Goal: Transaction & Acquisition: Book appointment/travel/reservation

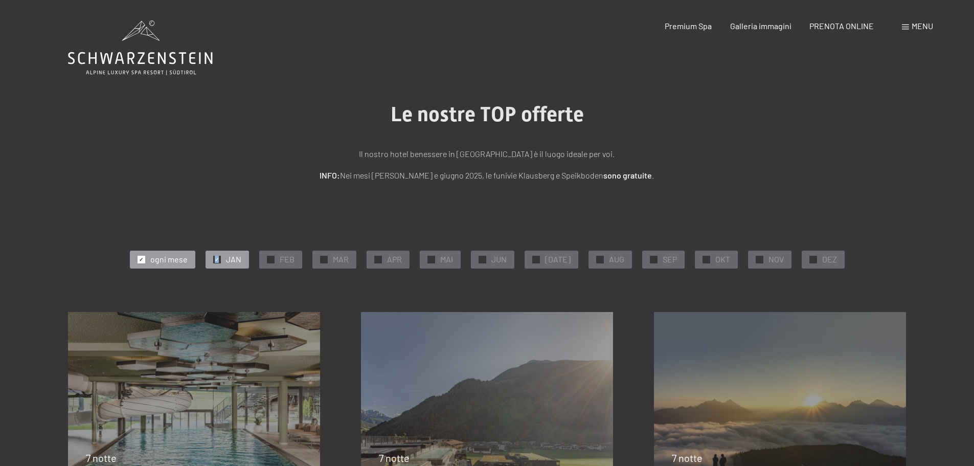
click at [219, 258] on span "✓" at bounding box center [217, 259] width 4 height 7
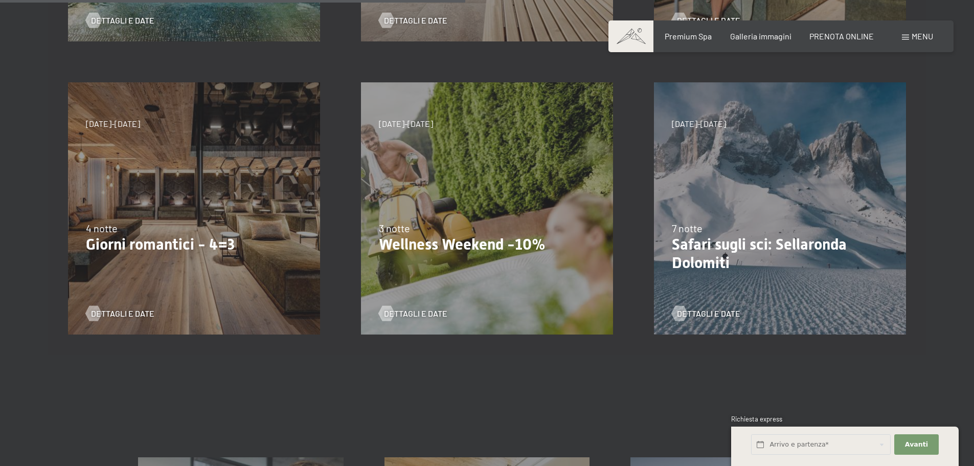
scroll to position [562, 0]
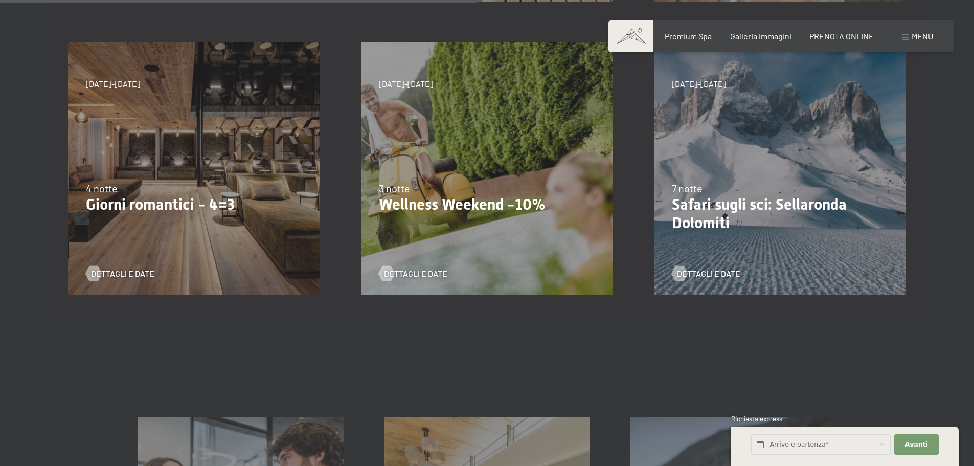
click at [153, 191] on div "4 notte" at bounding box center [194, 188] width 216 height 14
click at [126, 270] on span "Dettagli e Date" at bounding box center [132, 273] width 63 height 11
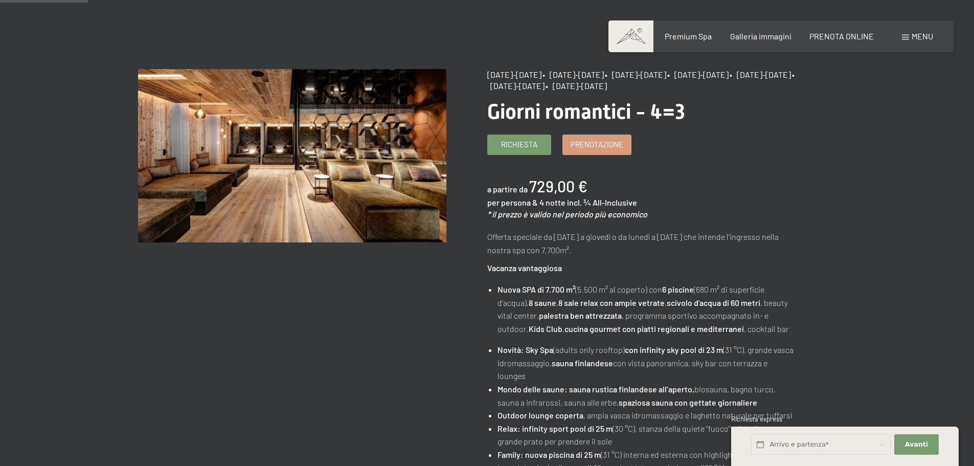
scroll to position [102, 0]
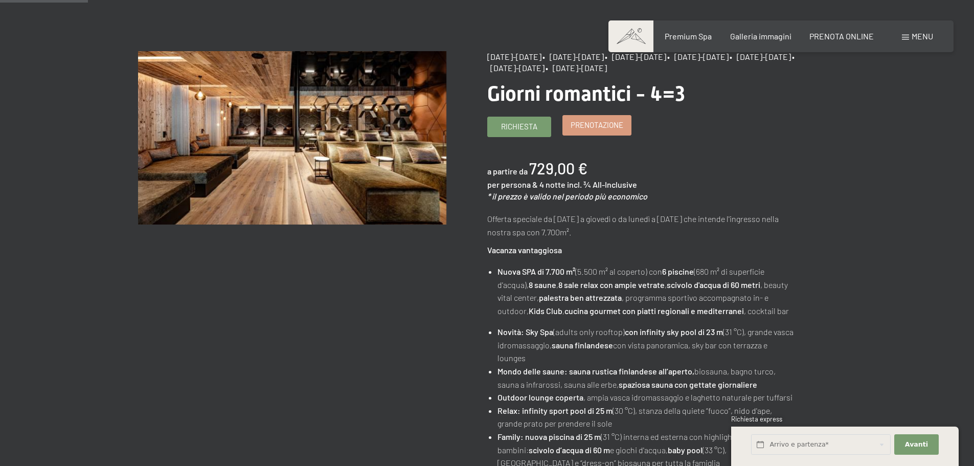
click at [598, 124] on span "Prenotazione" at bounding box center [596, 125] width 53 height 11
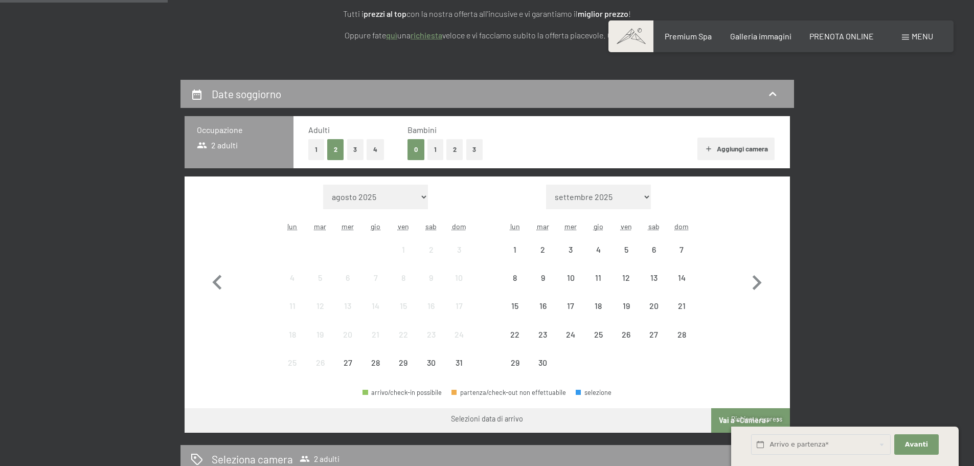
scroll to position [204, 0]
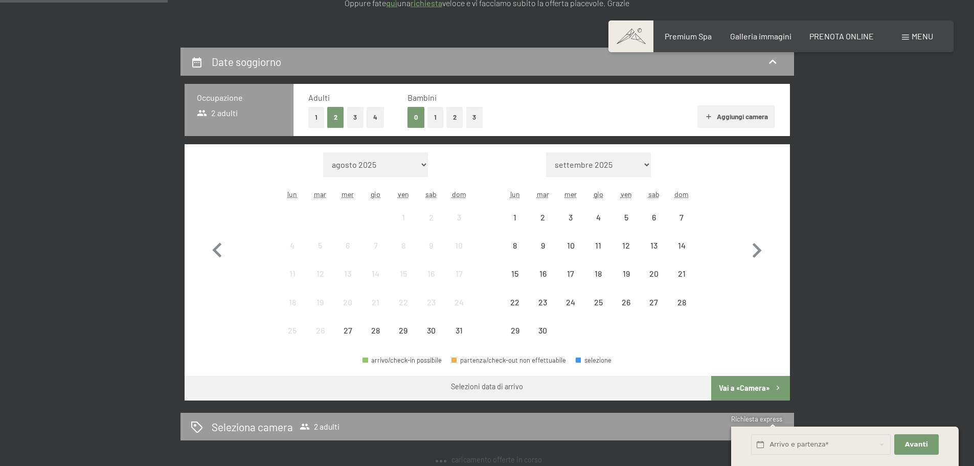
select select "[DATE]"
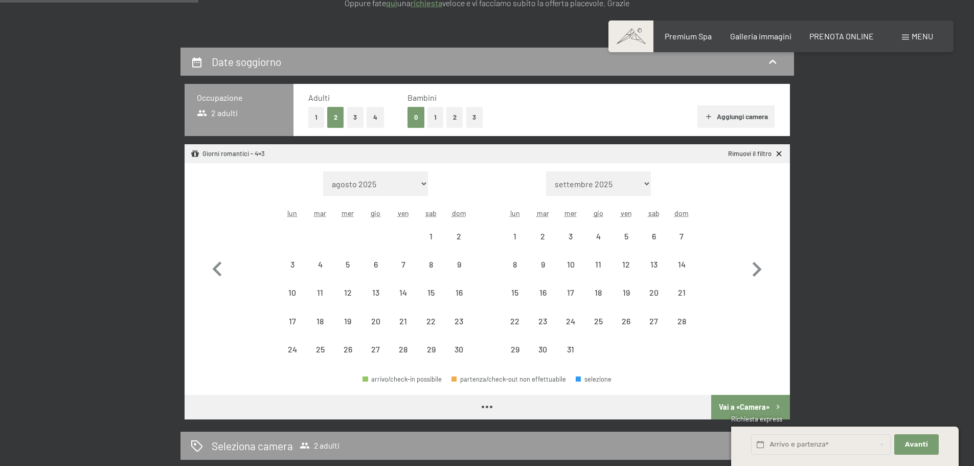
select select "[DATE]"
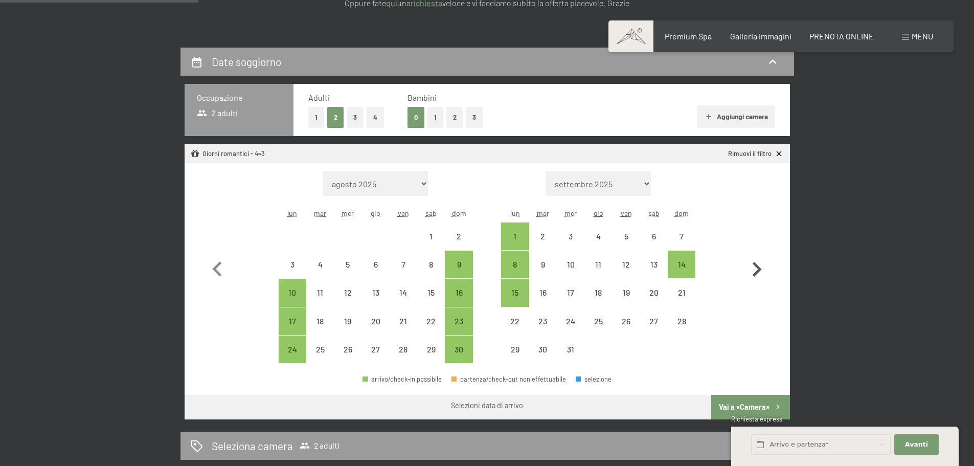
click at [756, 269] on icon "button" at bounding box center [757, 270] width 30 height 30
select select "[DATE]"
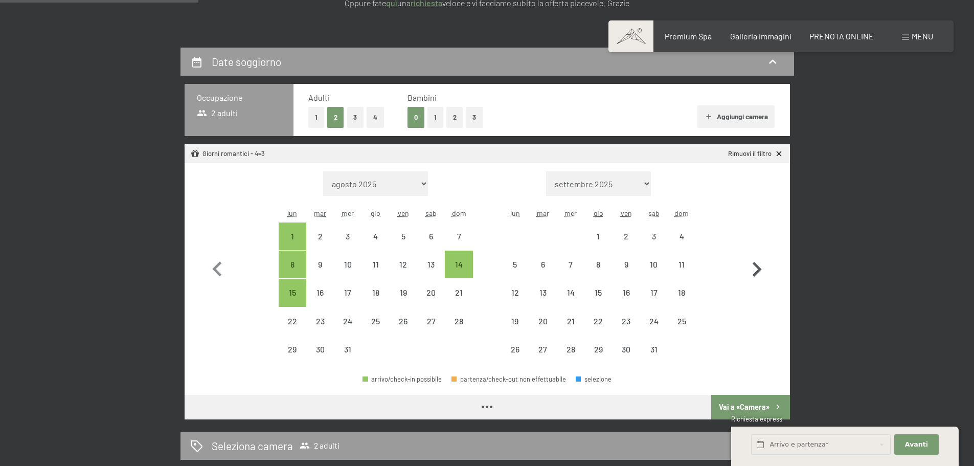
select select "[DATE]"
click at [518, 290] on div "12" at bounding box center [515, 301] width 26 height 26
select select "[DATE]"
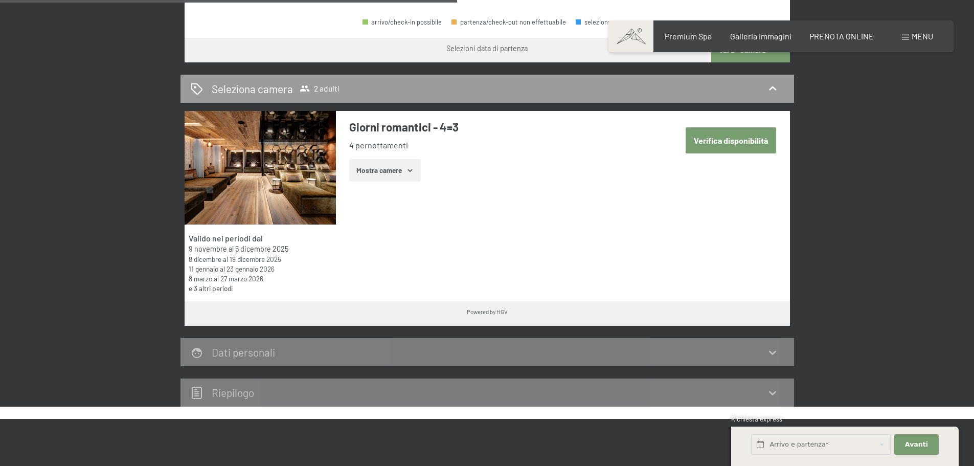
scroll to position [562, 0]
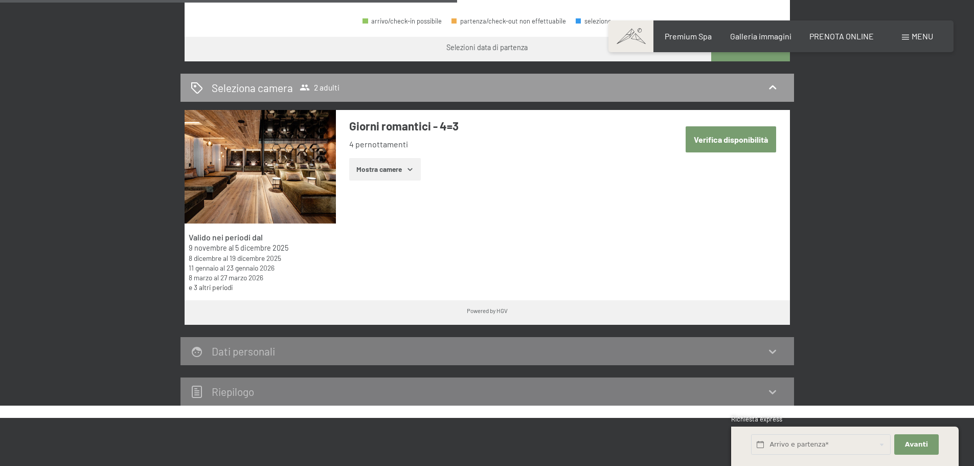
click at [696, 144] on button "Verifica disponibilità" at bounding box center [730, 139] width 90 height 26
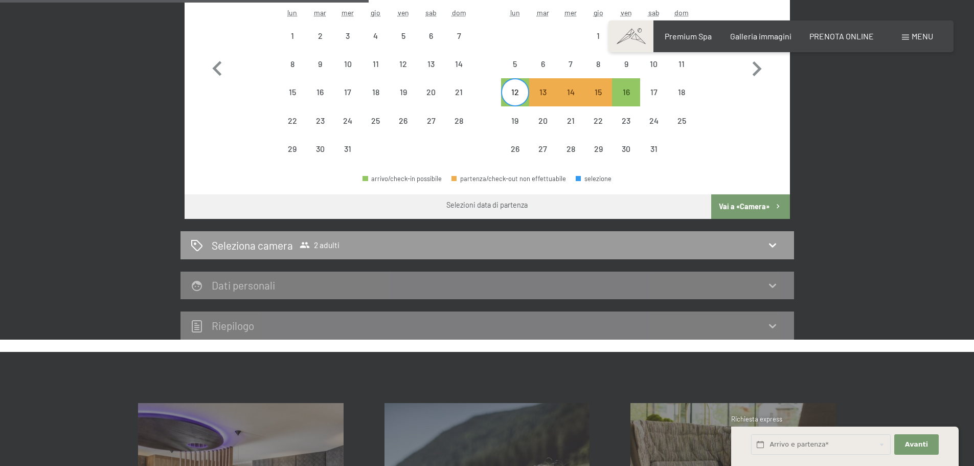
scroll to position [405, 0]
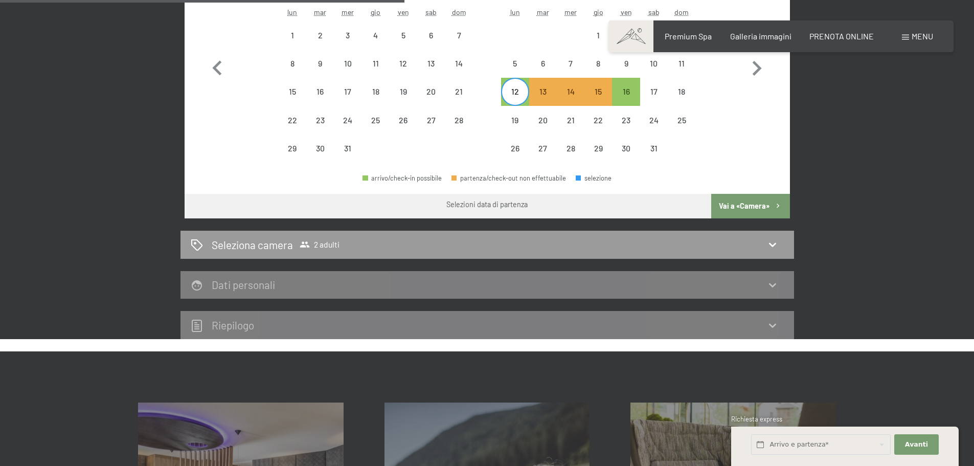
click at [757, 206] on button "Vai a «Camera»" at bounding box center [750, 206] width 78 height 25
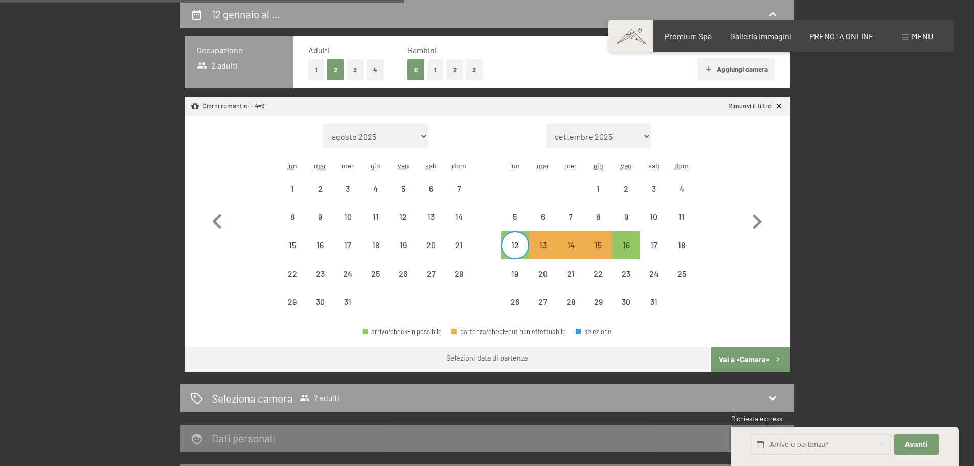
select select "[DATE]"
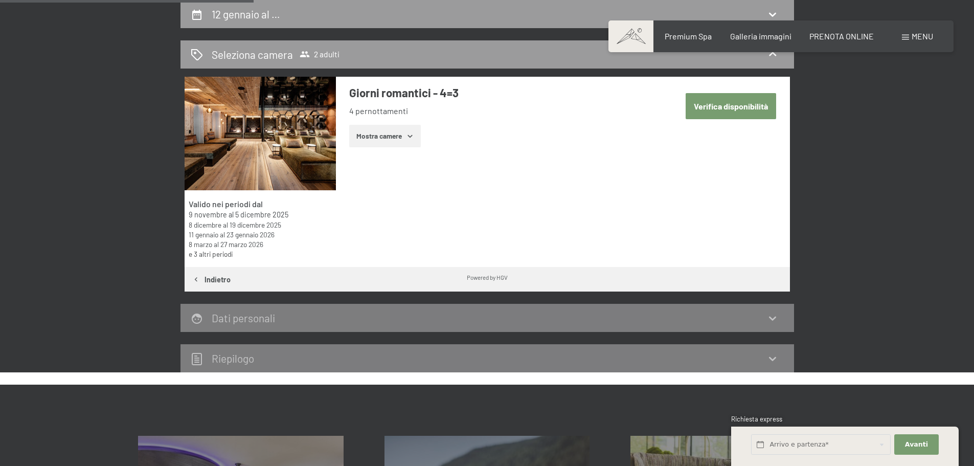
click at [724, 112] on button "Verifica disponibilità" at bounding box center [730, 106] width 90 height 26
select select "[DATE]"
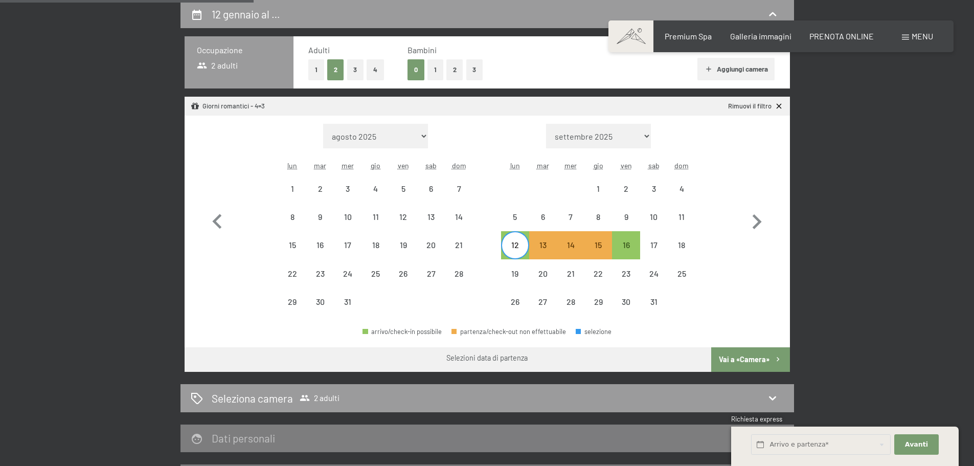
click at [742, 357] on button "Vai a «Camera»" at bounding box center [750, 359] width 78 height 25
select select "[DATE]"
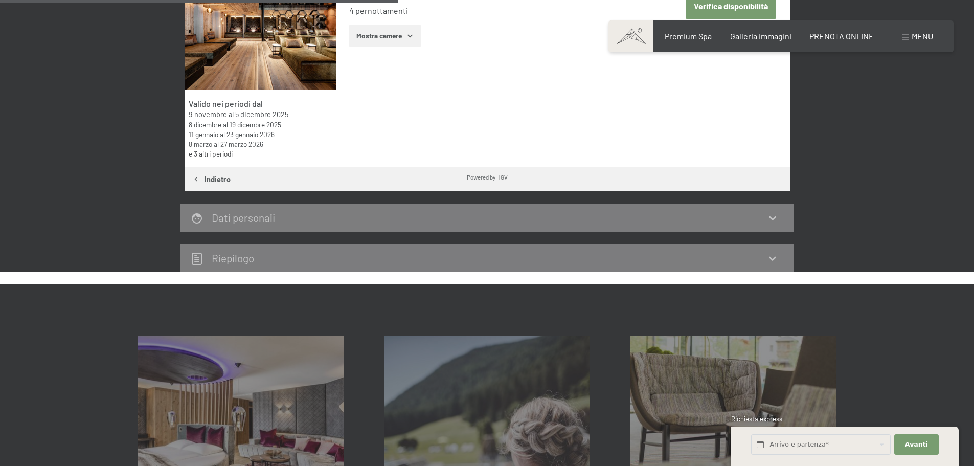
scroll to position [354, 0]
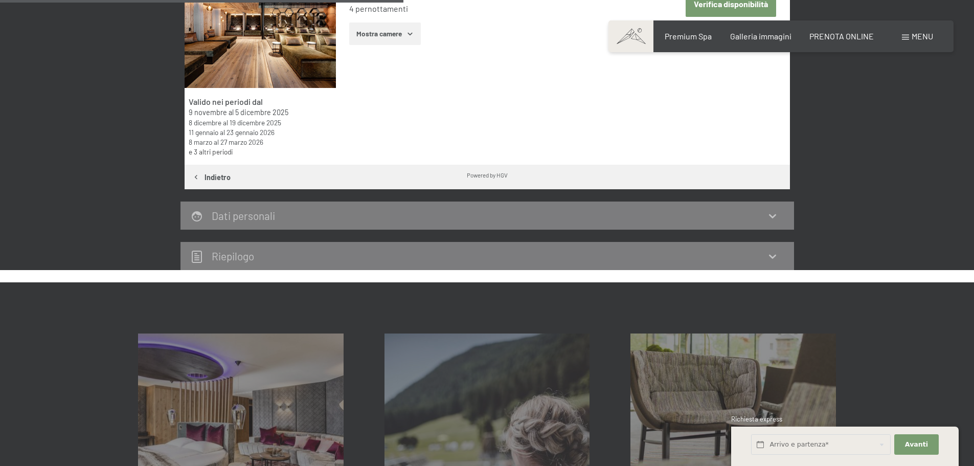
click at [412, 33] on icon "button" at bounding box center [409, 34] width 5 height 3
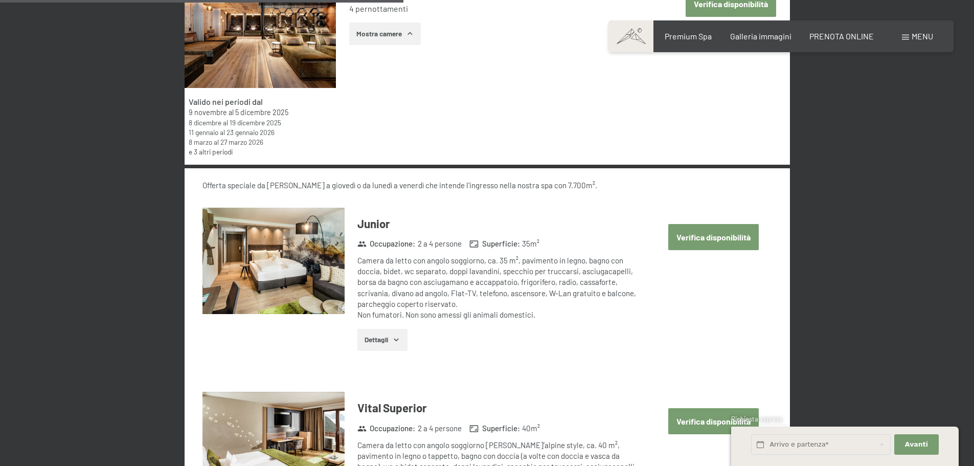
click at [694, 244] on button "Verifica disponibilità" at bounding box center [713, 237] width 90 height 26
select select "[DATE]"
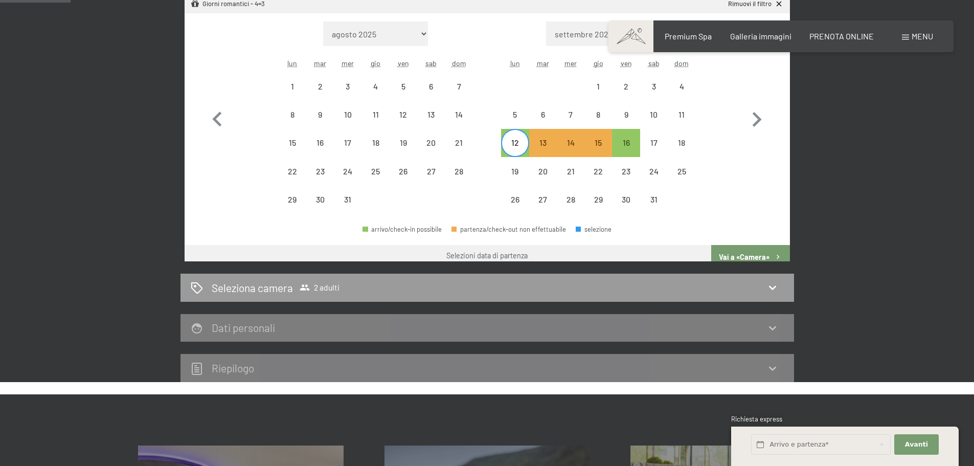
scroll to position [252, 0]
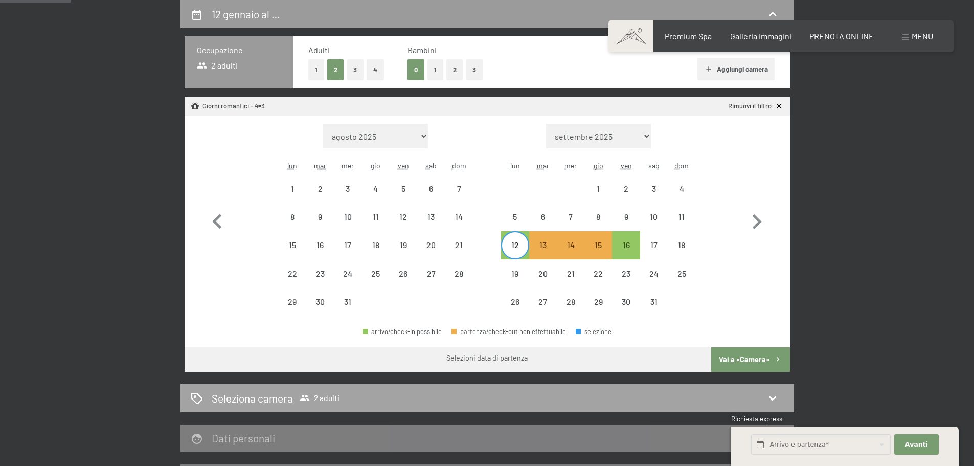
click at [287, 399] on h2 "Seleziona camera" at bounding box center [252, 397] width 81 height 15
select select "[DATE]"
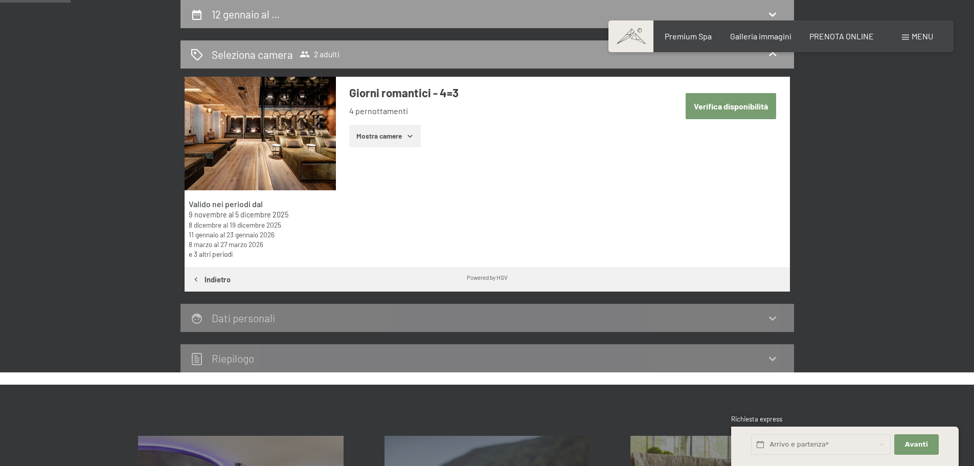
click at [412, 141] on button "Mostra camere" at bounding box center [385, 136] width 72 height 22
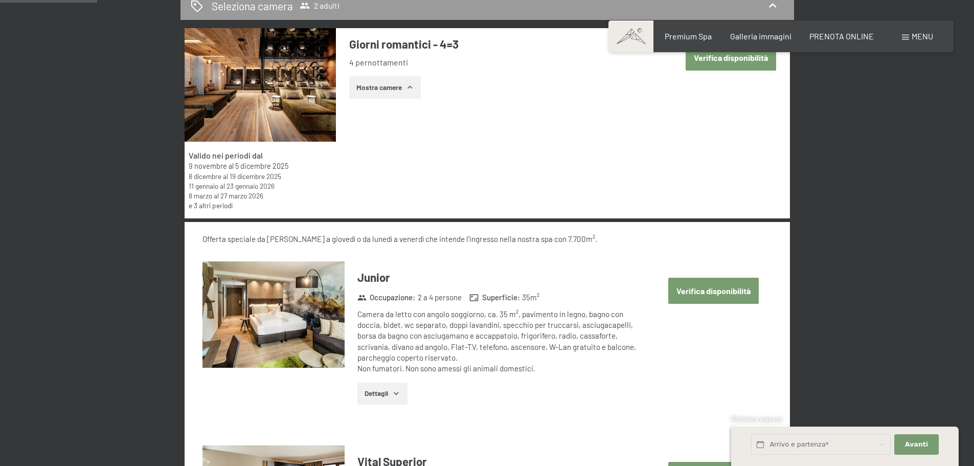
scroll to position [354, 0]
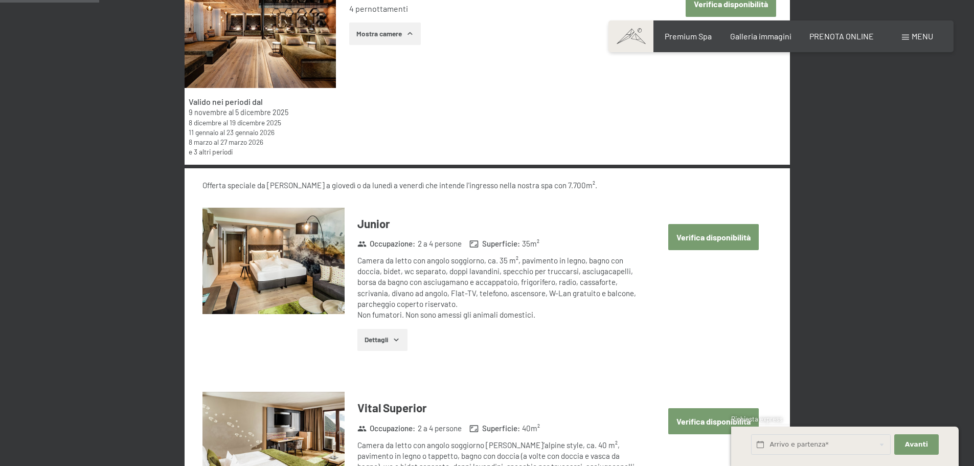
click at [379, 343] on button "Dettagli" at bounding box center [382, 340] width 50 height 22
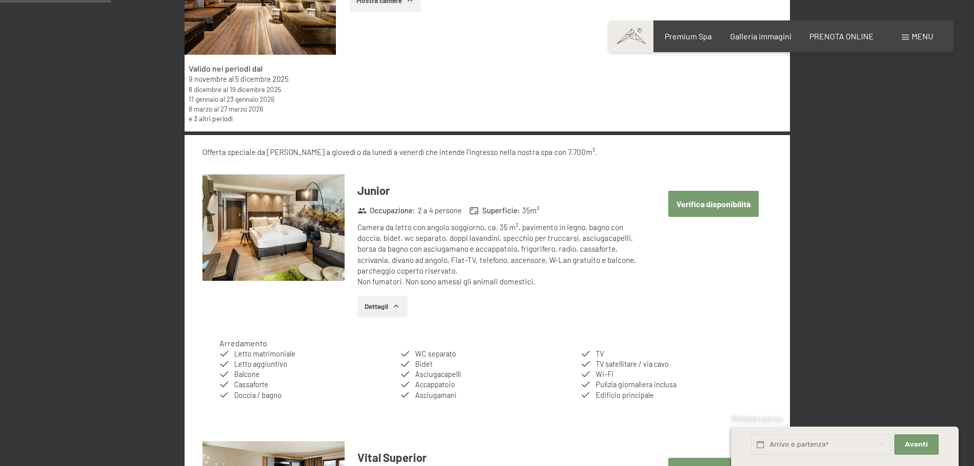
scroll to position [405, 0]
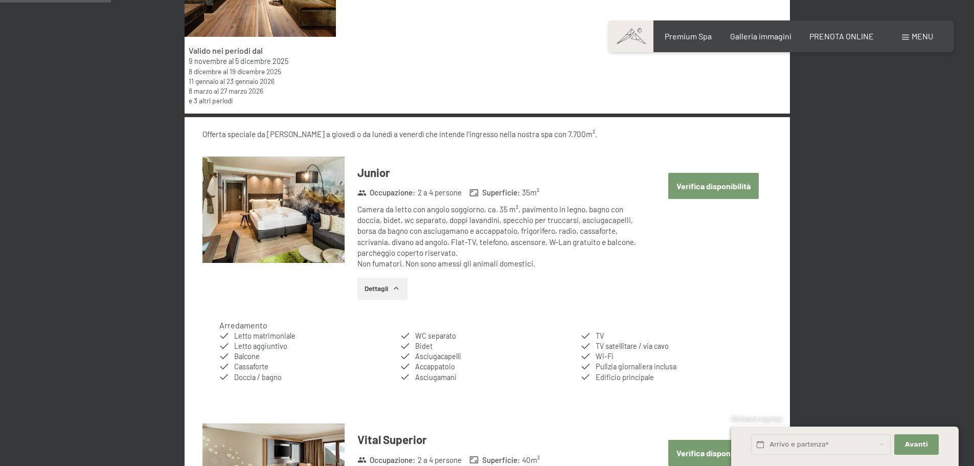
click at [303, 213] on img at bounding box center [273, 209] width 142 height 107
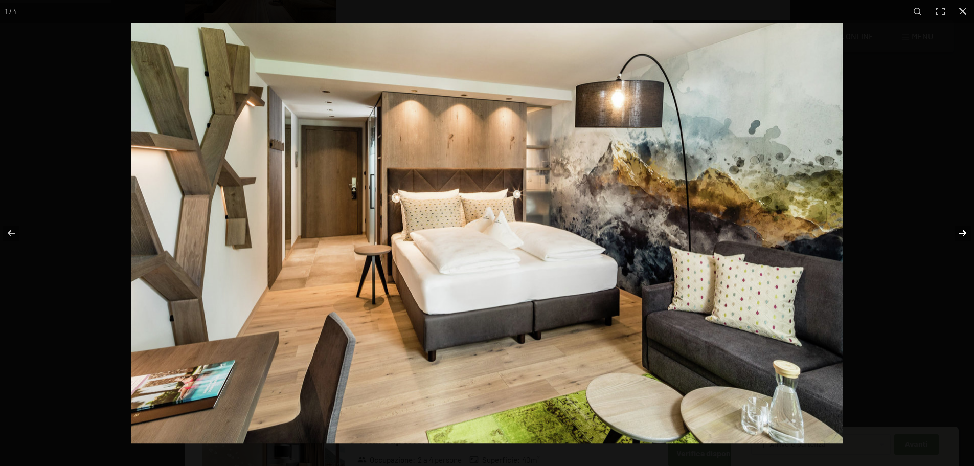
click at [960, 232] on button "button" at bounding box center [956, 233] width 36 height 51
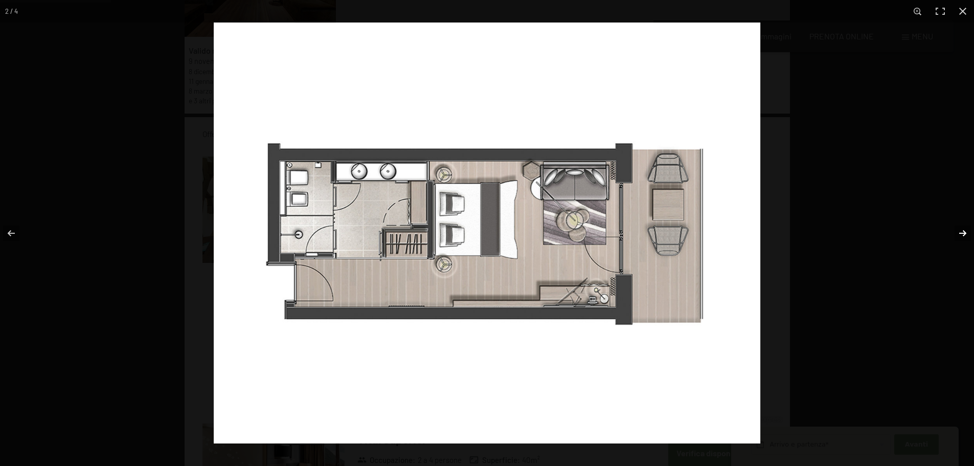
click at [960, 232] on button "button" at bounding box center [956, 233] width 36 height 51
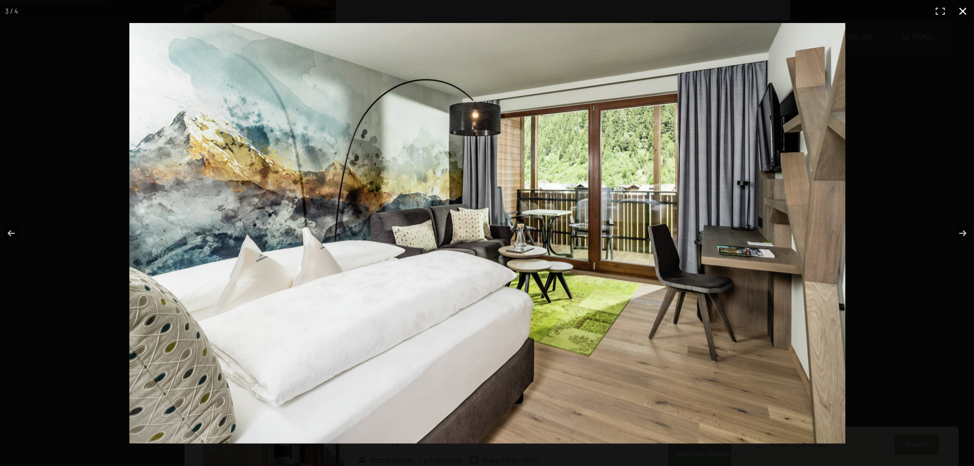
click at [961, 11] on button "button" at bounding box center [962, 11] width 22 height 22
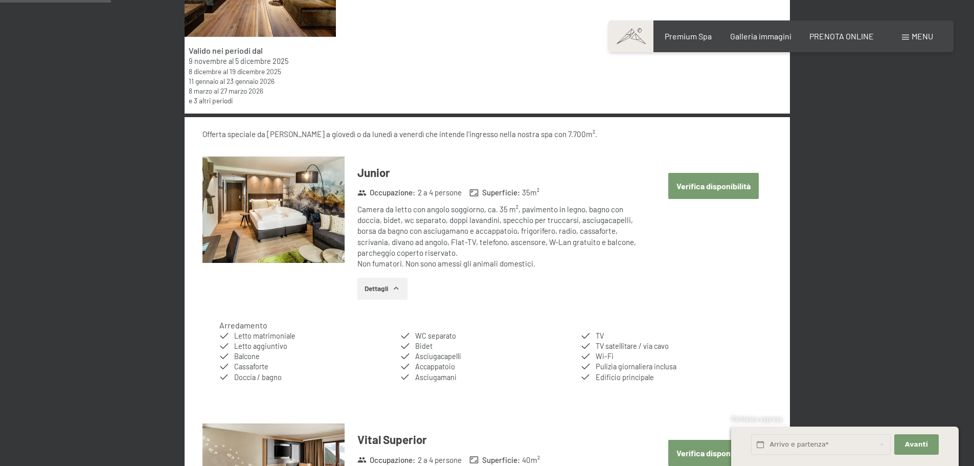
click at [732, 180] on button "Verifica disponibilità" at bounding box center [713, 186] width 90 height 26
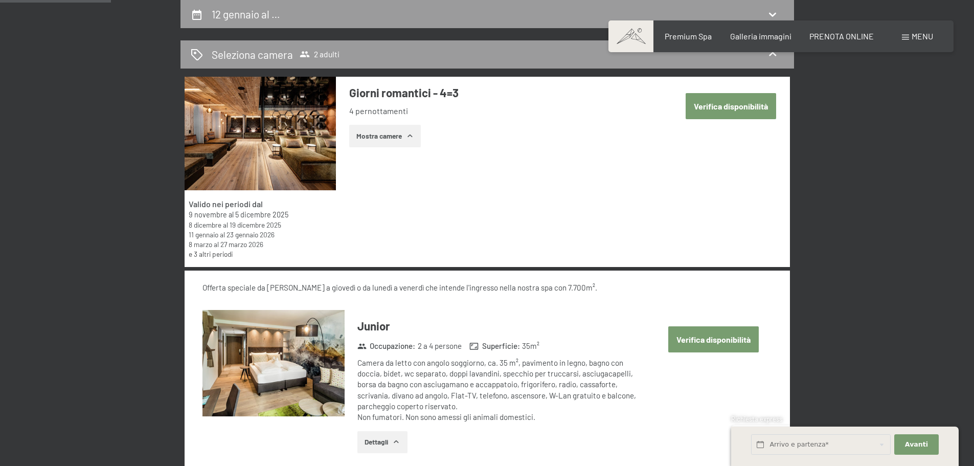
select select "[DATE]"
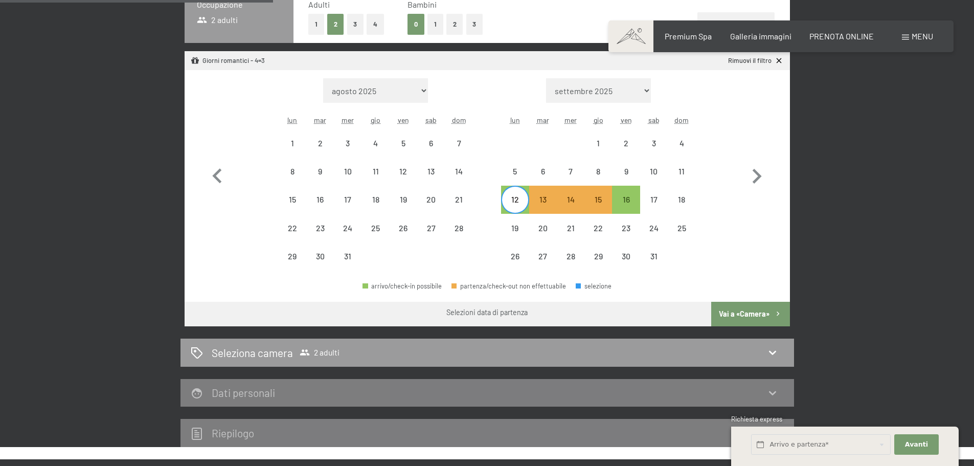
scroll to position [358, 0]
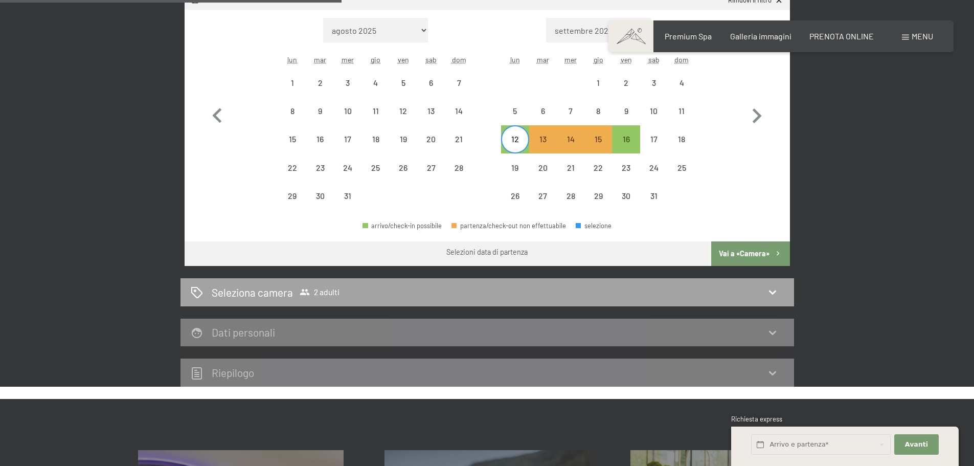
click at [248, 294] on h2 "Seleziona camera" at bounding box center [252, 292] width 81 height 15
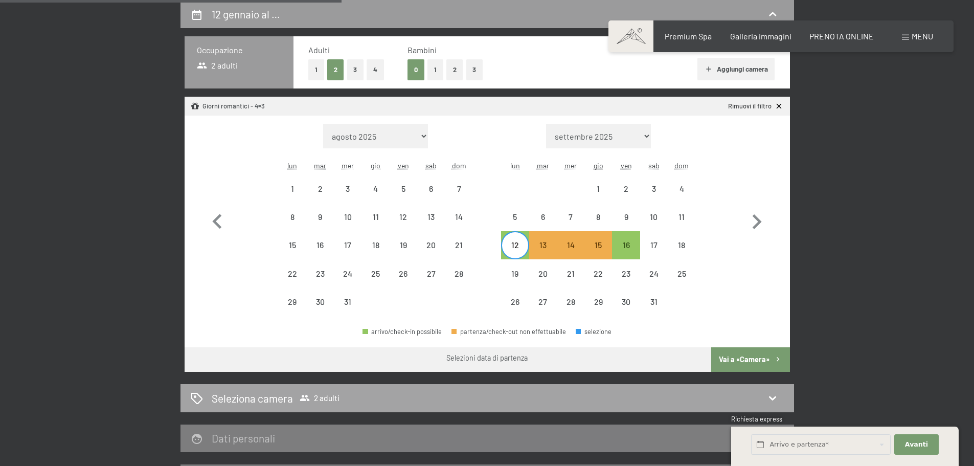
select select "[DATE]"
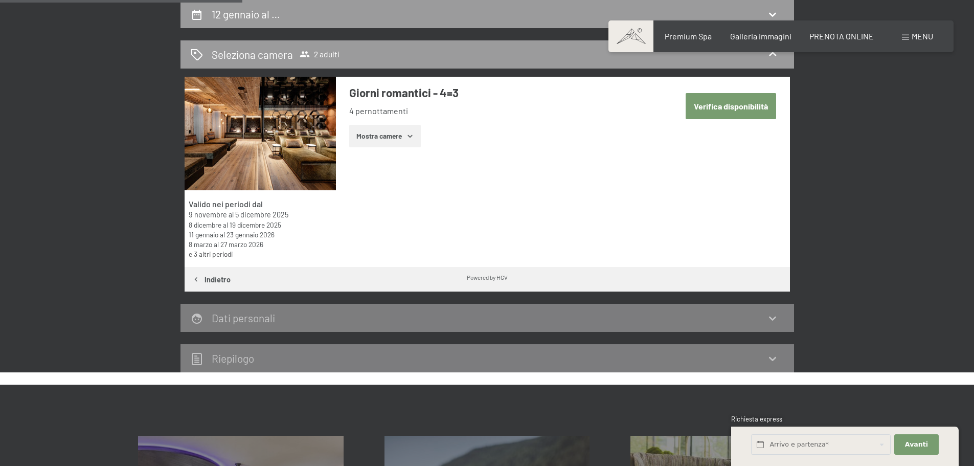
click at [237, 326] on div "Dati personali" at bounding box center [486, 318] width 613 height 28
click at [765, 279] on div "Powered by HGV" at bounding box center [487, 277] width 605 height 20
click at [837, 34] on span "PRENOTA ONLINE" at bounding box center [841, 35] width 64 height 10
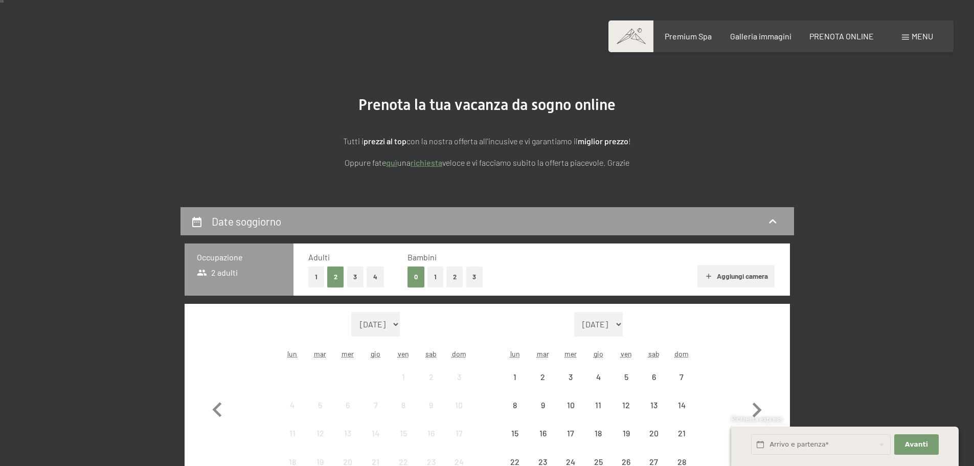
scroll to position [51, 0]
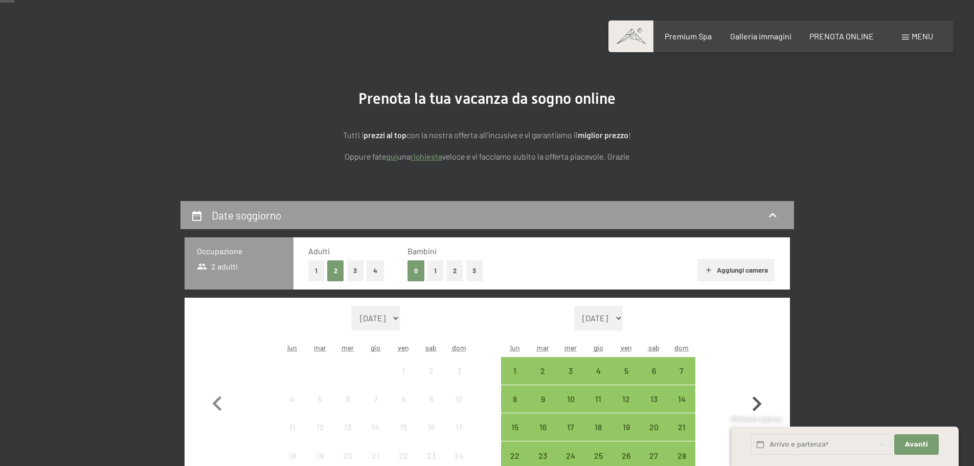
click at [753, 403] on icon "button" at bounding box center [757, 404] width 30 height 30
select select "[DATE]"
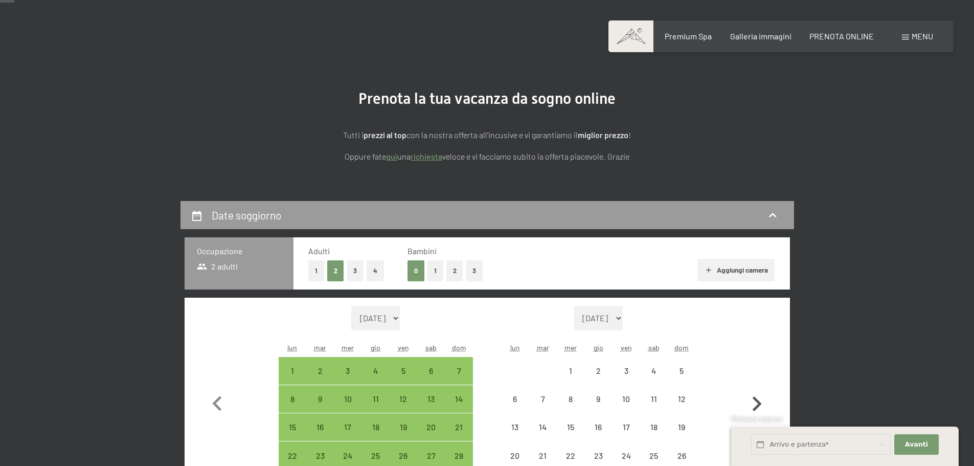
click at [756, 402] on icon "button" at bounding box center [757, 404] width 30 height 30
select select "[DATE]"
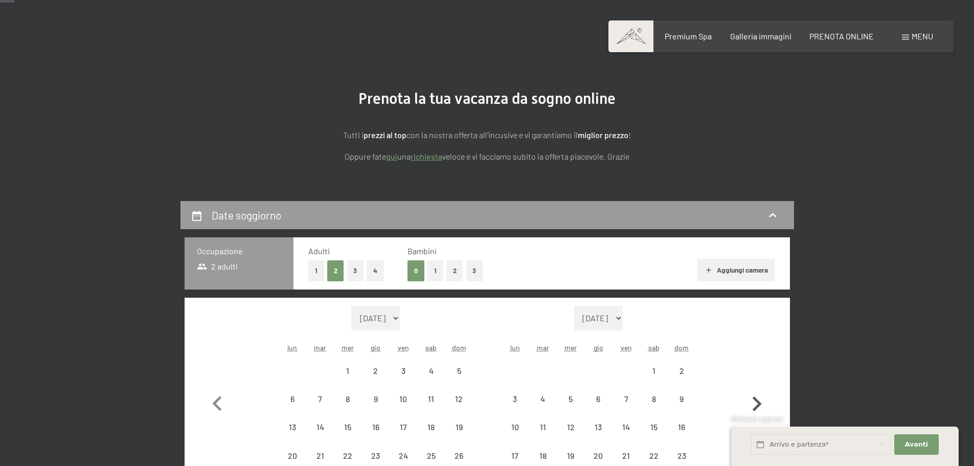
click at [756, 402] on icon "button" at bounding box center [756, 403] width 9 height 15
select select "[DATE]"
click at [756, 402] on icon "button" at bounding box center [756, 403] width 9 height 15
select select "[DATE]"
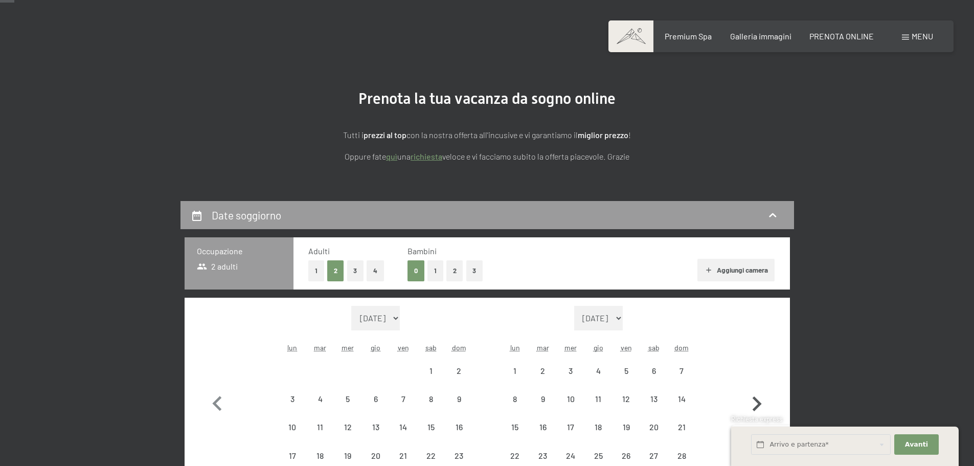
select select "[DATE]"
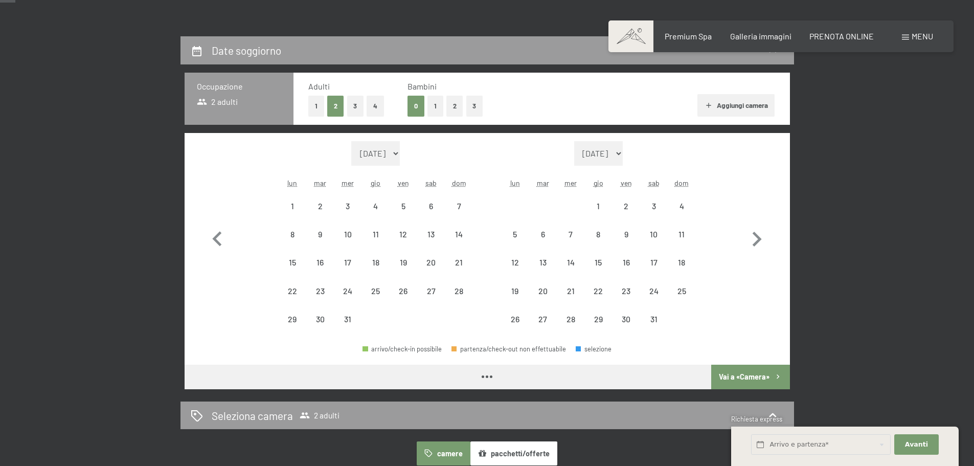
select select "[DATE]"
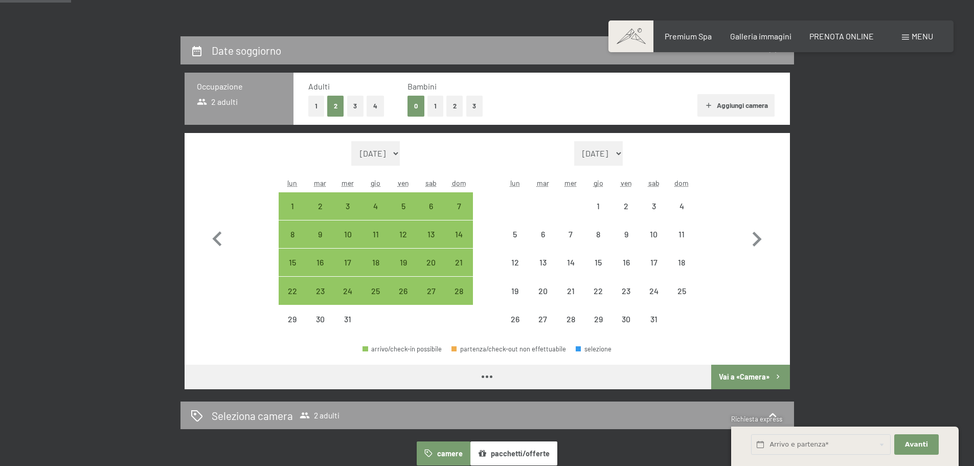
scroll to position [256, 0]
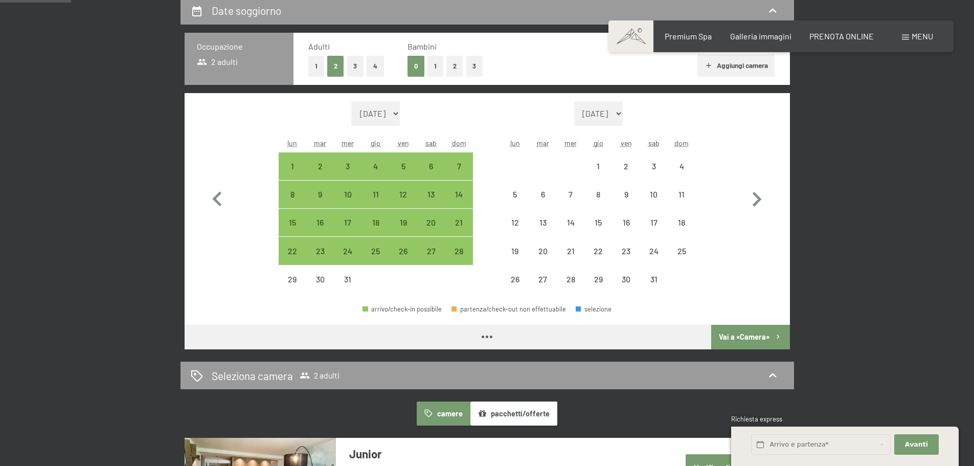
select select "[DATE]"
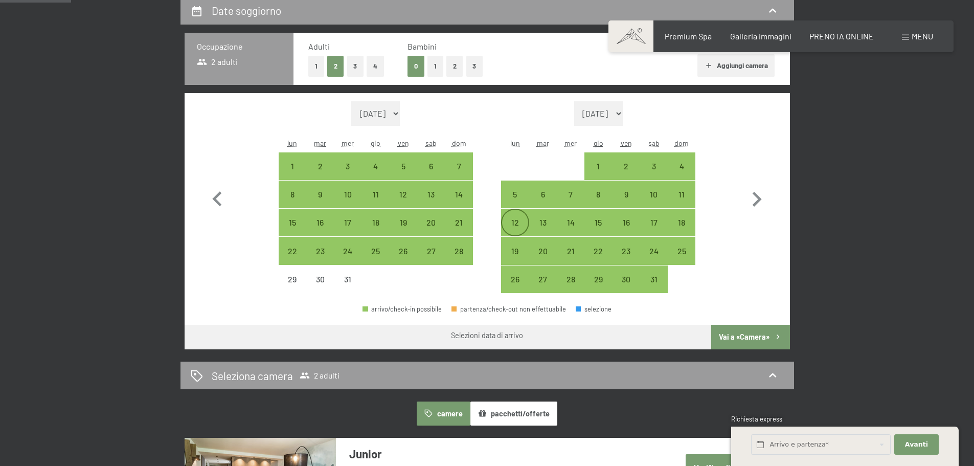
click at [515, 218] on div "12" at bounding box center [515, 231] width 26 height 26
select select "[DATE]"
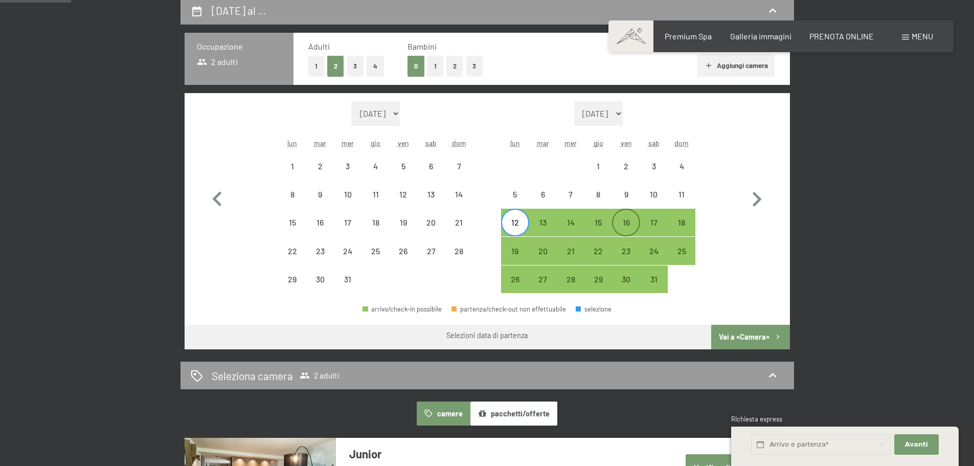
click at [628, 223] on div "16" at bounding box center [626, 231] width 26 height 26
select select "[DATE]"
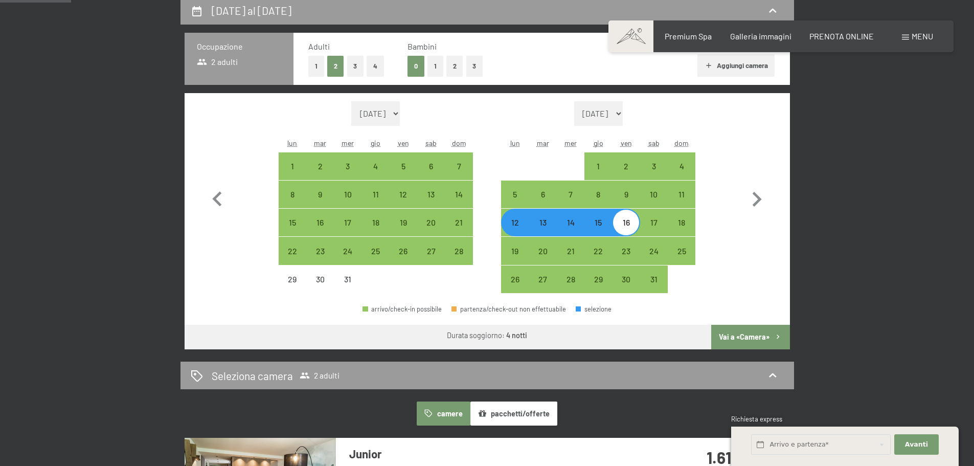
click at [726, 334] on button "Vai a «Camera»" at bounding box center [750, 337] width 78 height 25
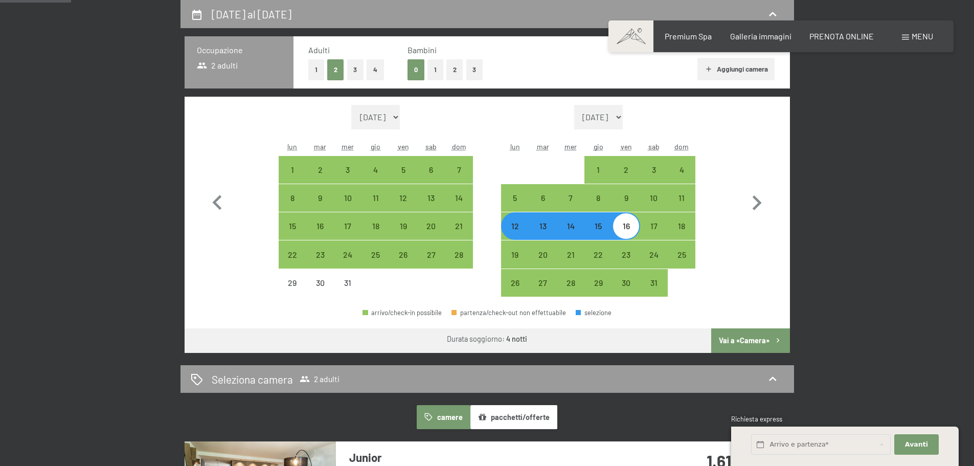
select select "[DATE]"
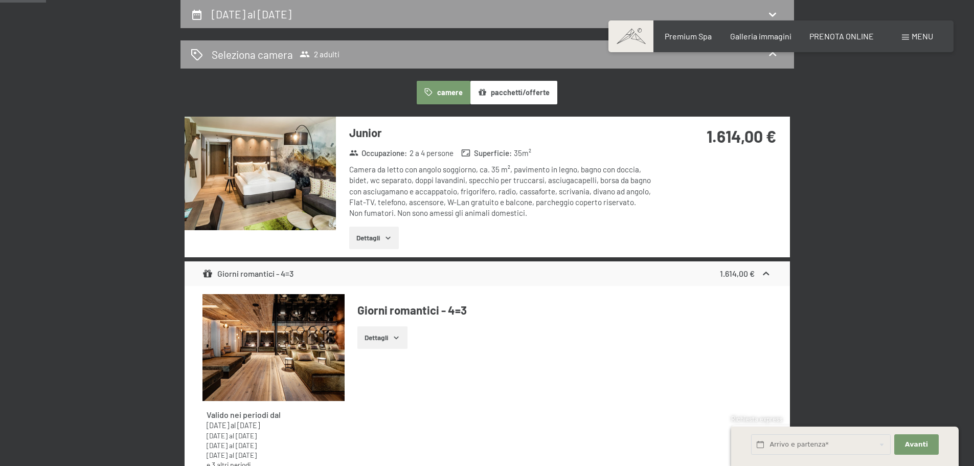
scroll to position [99, 0]
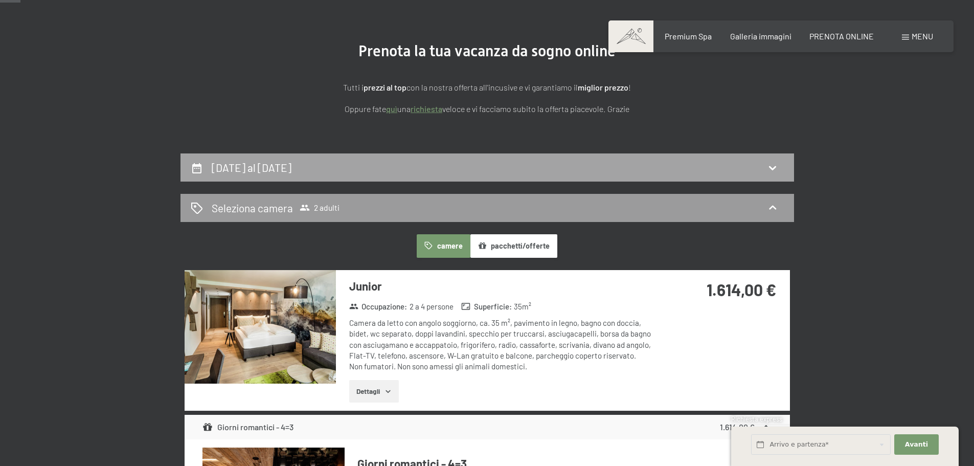
click at [286, 169] on h2 "[DATE] al [DATE]" at bounding box center [252, 167] width 80 height 13
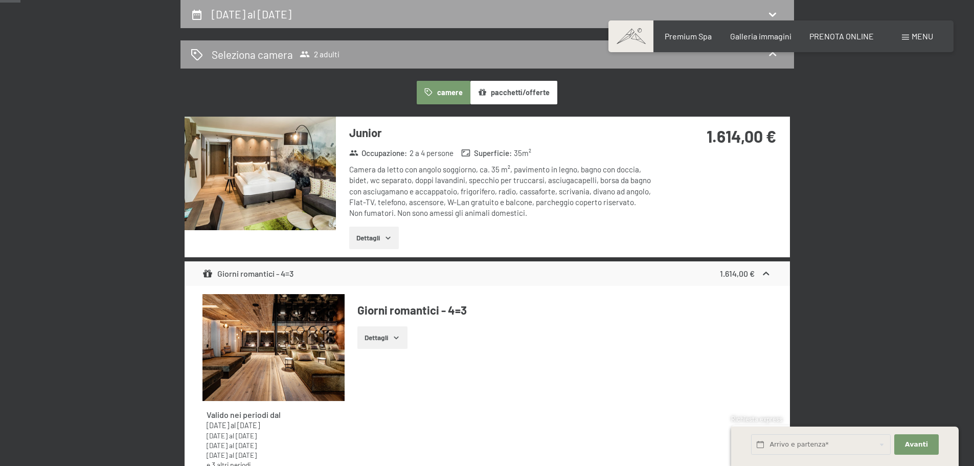
select select "[DATE]"
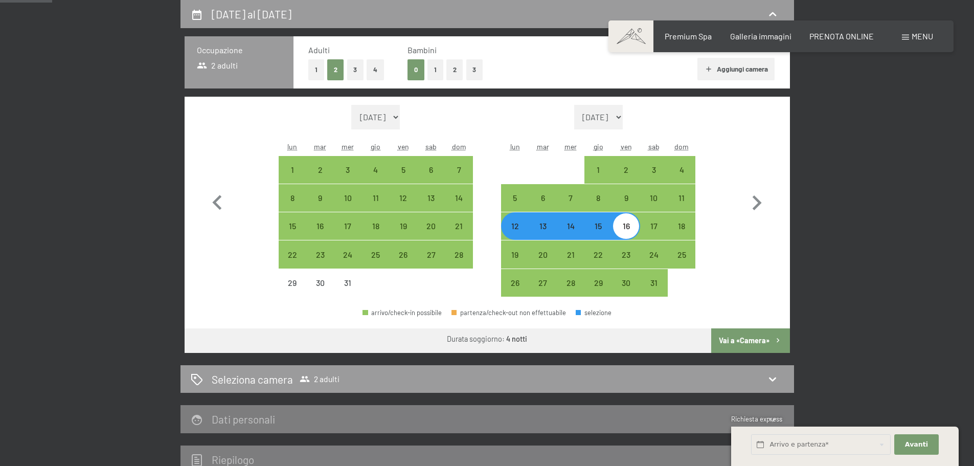
click at [600, 231] on div "15" at bounding box center [598, 235] width 26 height 26
select select "[DATE]"
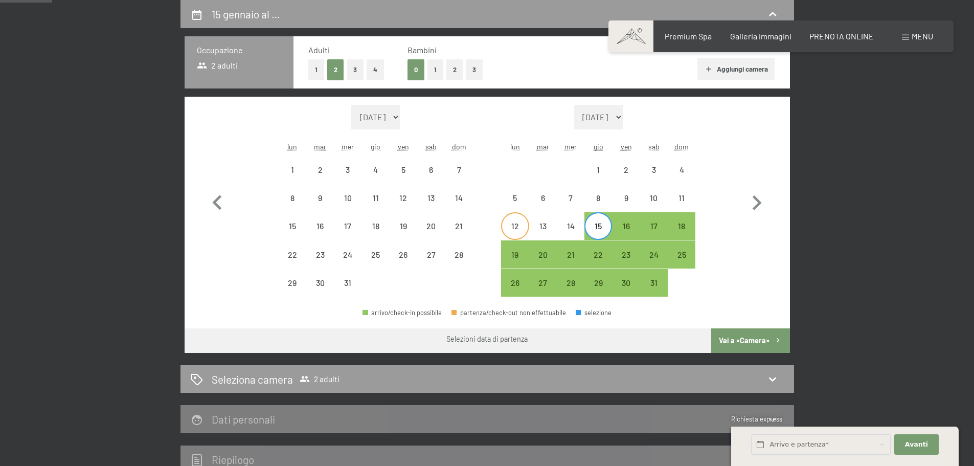
click at [517, 224] on div "12" at bounding box center [515, 235] width 26 height 26
select select "[DATE]"
click at [595, 224] on div "15" at bounding box center [598, 235] width 26 height 26
select select "[DATE]"
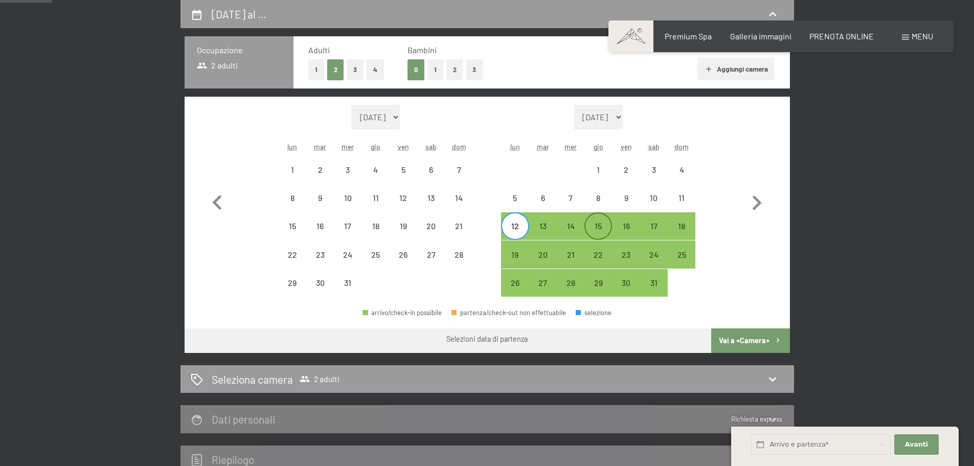
select select "[DATE]"
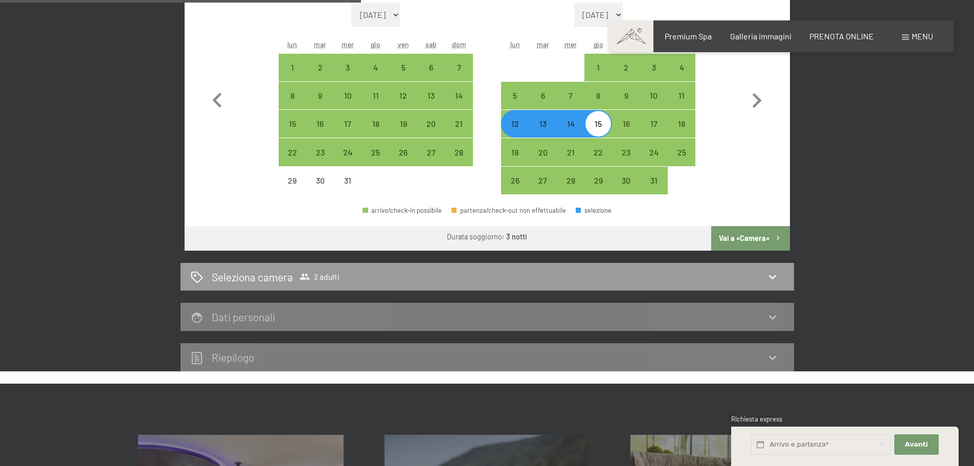
click at [741, 236] on button "Vai a «Camera»" at bounding box center [750, 238] width 78 height 25
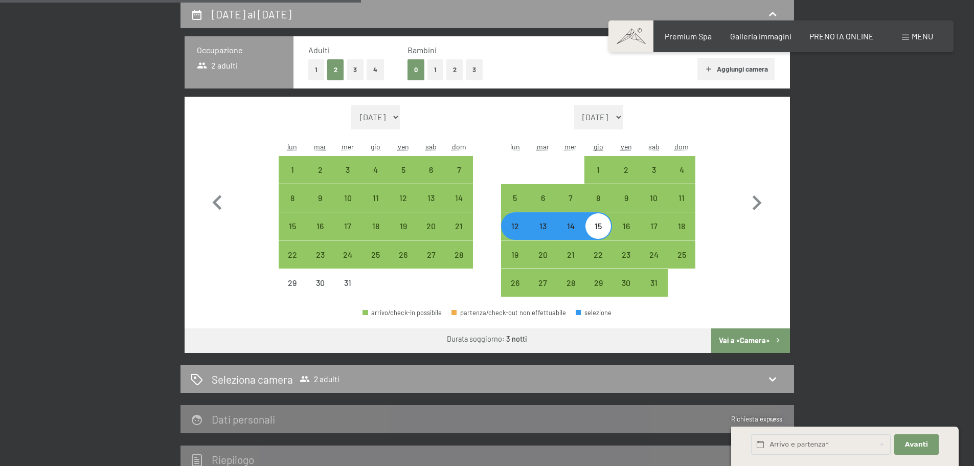
select select "[DATE]"
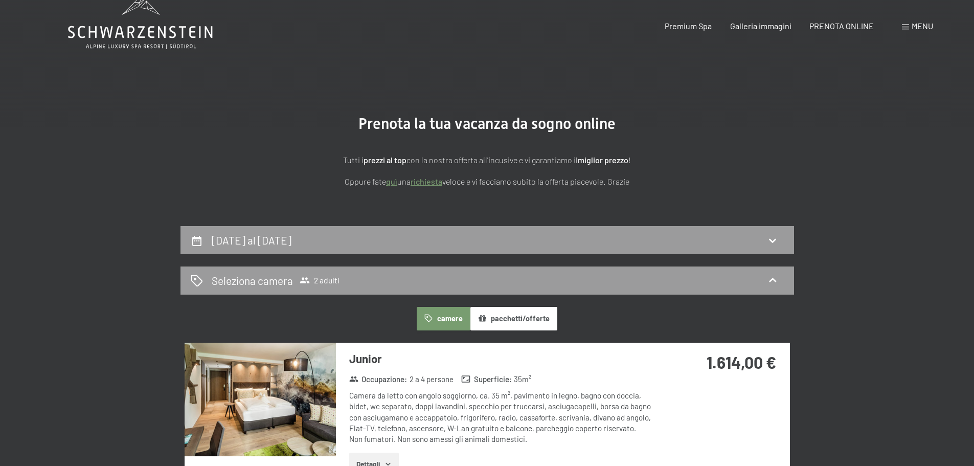
scroll to position [0, 0]
